Goal: Task Accomplishment & Management: Use online tool/utility

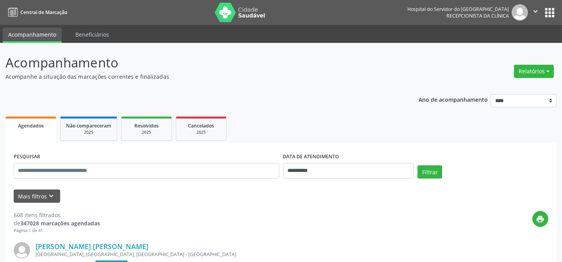
drag, startPoint x: 6, startPoint y: 81, endPoint x: 323, endPoint y: 117, distance: 319.1
click at [323, 117] on ul "Agendados Não compareceram 2025 Resolvidos 2025 Cancelados 2025" at bounding box center [280, 129] width 551 height 28
click at [519, 73] on button "Relatórios" at bounding box center [534, 71] width 40 height 13
click at [540, 68] on button "Relatórios" at bounding box center [534, 71] width 40 height 13
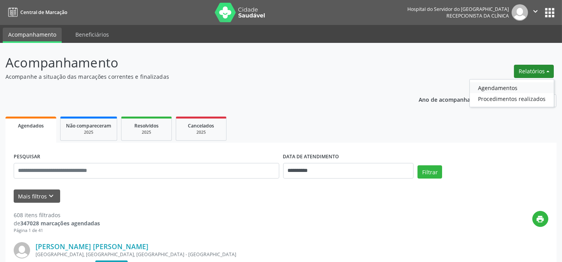
click at [522, 86] on link "Agendamentos" at bounding box center [512, 87] width 84 height 11
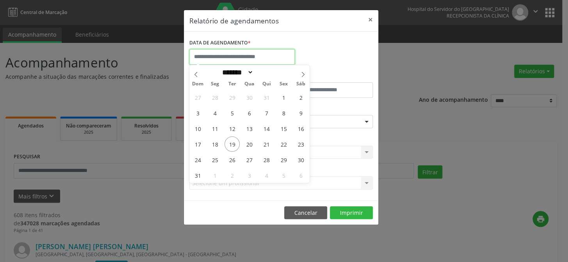
click at [210, 53] on input "text" at bounding box center [241, 57] width 105 height 16
click at [254, 143] on span "20" at bounding box center [249, 144] width 15 height 15
type input "**********"
click at [254, 143] on span "20" at bounding box center [249, 144] width 15 height 15
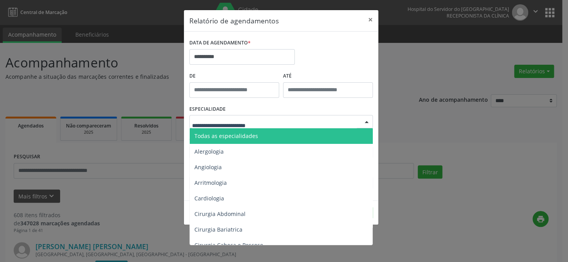
click at [249, 133] on span "Todas as especialidades" at bounding box center [226, 135] width 64 height 7
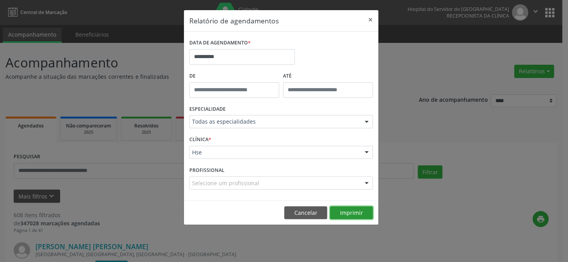
click at [363, 213] on button "Imprimir" at bounding box center [351, 213] width 43 height 13
